Goal: Task Accomplishment & Management: Use online tool/utility

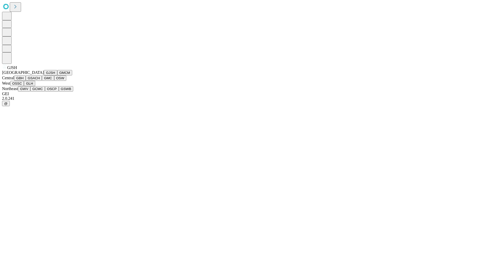
click at [44, 76] on button "GJSH" at bounding box center [50, 72] width 13 height 5
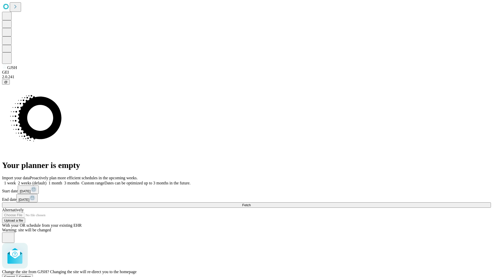
click at [31, 275] on span "Confirm" at bounding box center [25, 277] width 12 height 4
click at [46, 181] on label "2 weeks (default)" at bounding box center [31, 183] width 31 height 4
click at [251, 203] on span "Fetch" at bounding box center [246, 205] width 8 height 4
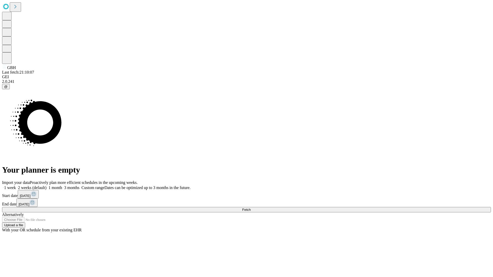
click at [46, 186] on label "2 weeks (default)" at bounding box center [31, 188] width 31 height 4
click at [251, 208] on span "Fetch" at bounding box center [246, 210] width 8 height 4
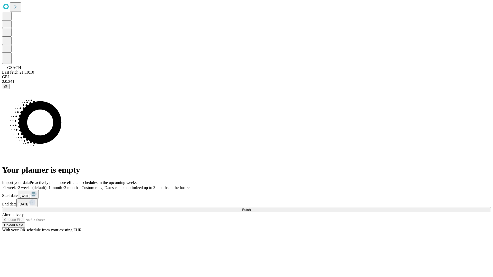
click at [251, 208] on span "Fetch" at bounding box center [246, 210] width 8 height 4
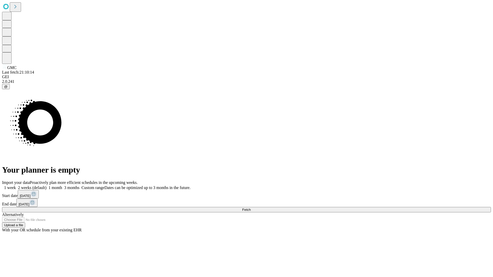
click at [46, 186] on label "2 weeks (default)" at bounding box center [31, 188] width 31 height 4
click at [251, 208] on span "Fetch" at bounding box center [246, 210] width 8 height 4
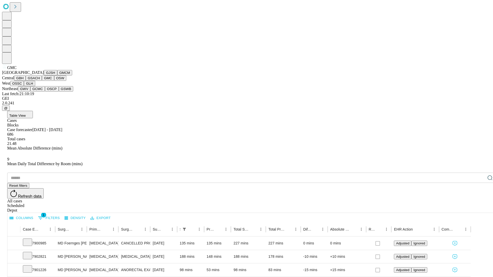
click at [54, 81] on button "OSW" at bounding box center [60, 78] width 12 height 5
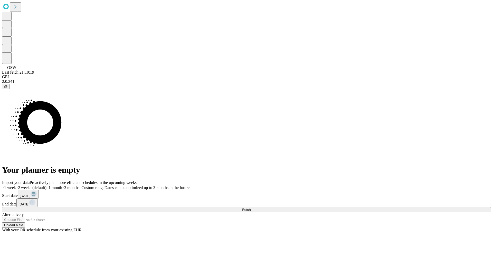
click at [46, 186] on label "2 weeks (default)" at bounding box center [31, 188] width 31 height 4
click at [251, 208] on span "Fetch" at bounding box center [246, 210] width 8 height 4
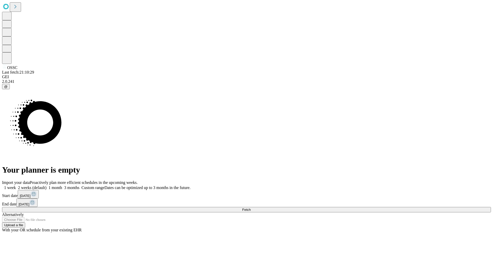
click at [251, 208] on span "Fetch" at bounding box center [246, 210] width 8 height 4
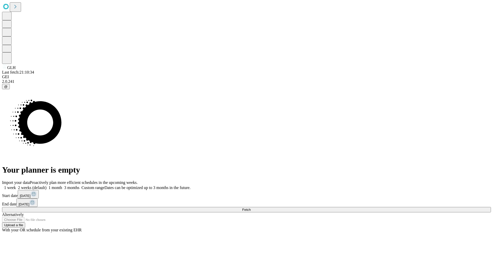
click at [251, 208] on span "Fetch" at bounding box center [246, 210] width 8 height 4
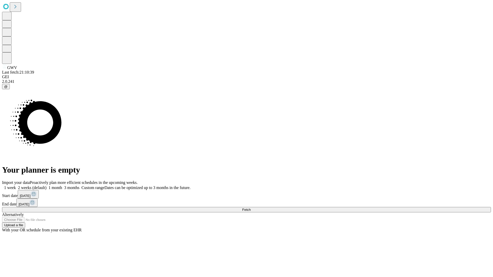
click at [251, 208] on span "Fetch" at bounding box center [246, 210] width 8 height 4
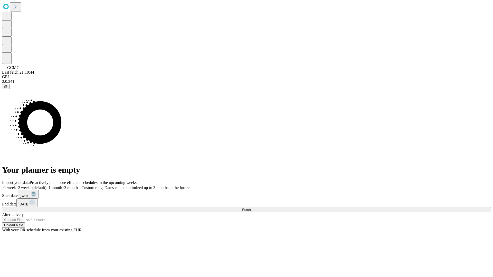
click at [46, 186] on label "2 weeks (default)" at bounding box center [31, 188] width 31 height 4
click at [251, 208] on span "Fetch" at bounding box center [246, 210] width 8 height 4
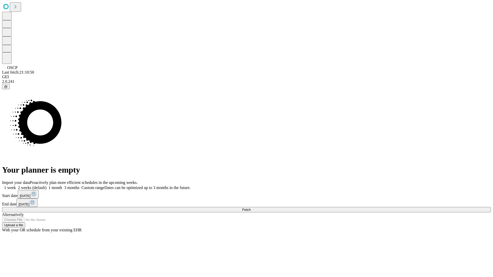
click at [46, 186] on label "2 weeks (default)" at bounding box center [31, 188] width 31 height 4
click at [251, 208] on span "Fetch" at bounding box center [246, 210] width 8 height 4
